Goal: Information Seeking & Learning: Find specific fact

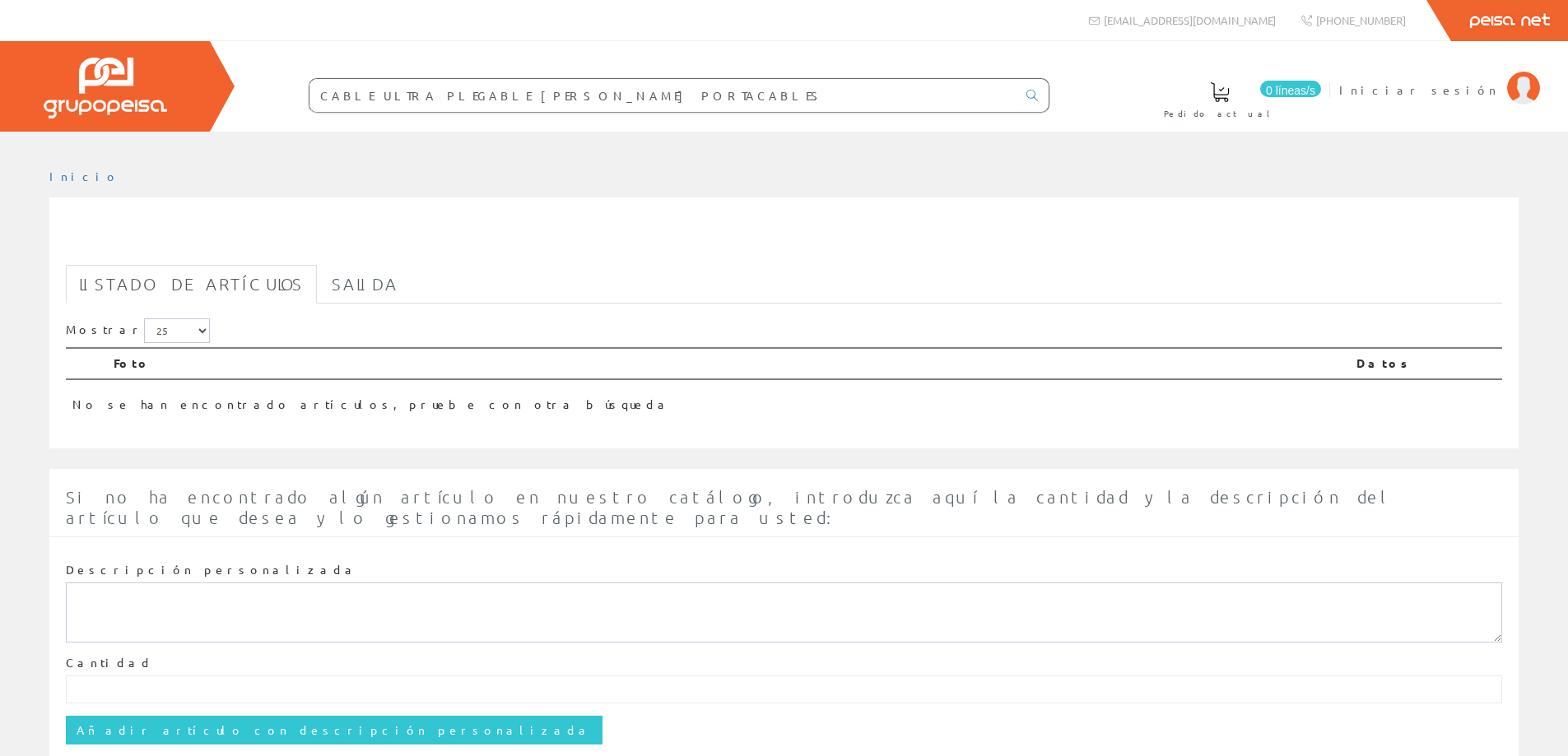
drag, startPoint x: 452, startPoint y: 94, endPoint x: 645, endPoint y: 99, distance: 193.1
click at [645, 99] on input "CABLE ULTRA PLEGABLE [PERSON_NAME] PORTACABLES" at bounding box center [663, 95] width 707 height 33
type input "CABLE ULTRA PLEGABLE"
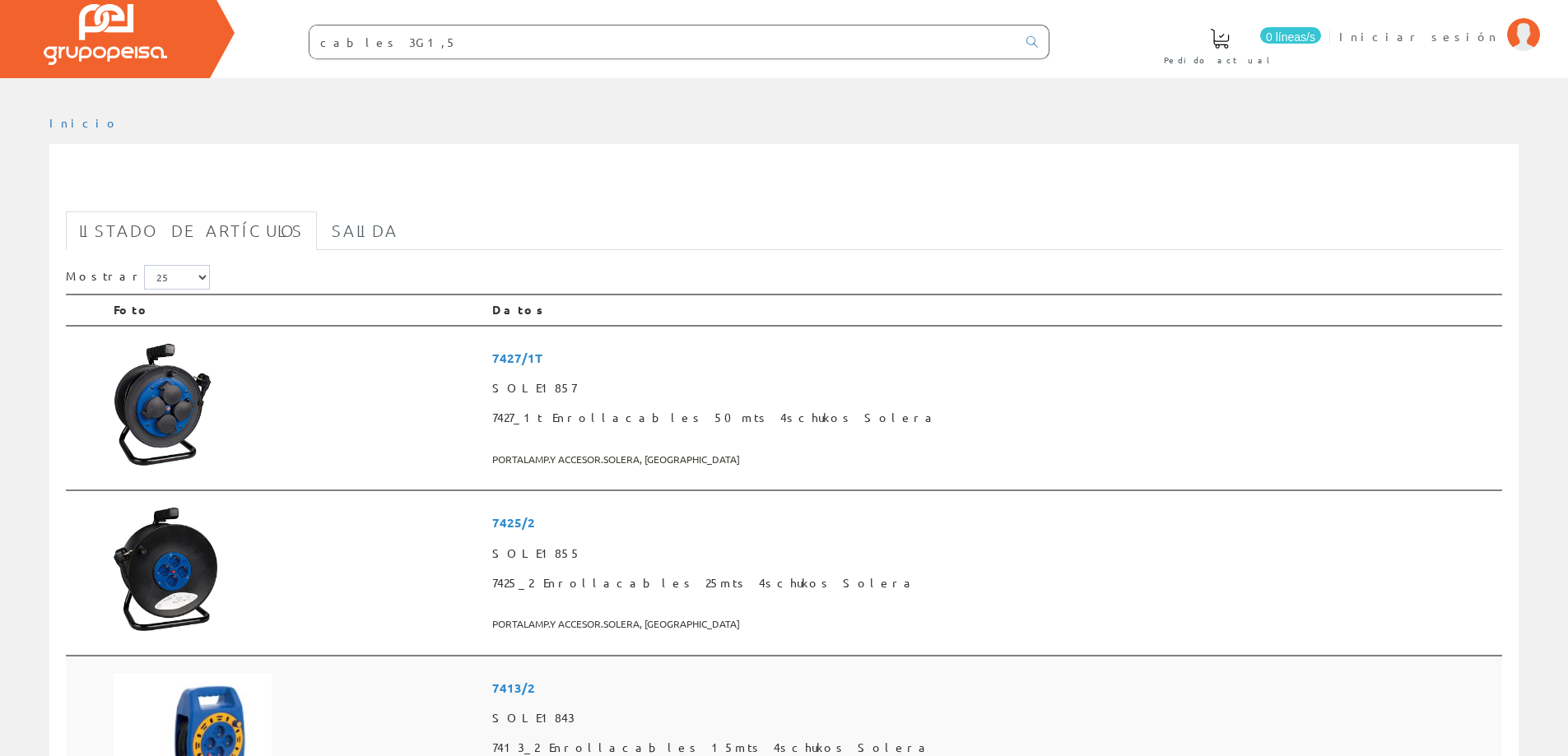
scroll to position [31, 0]
